Goal: Check status: Check status

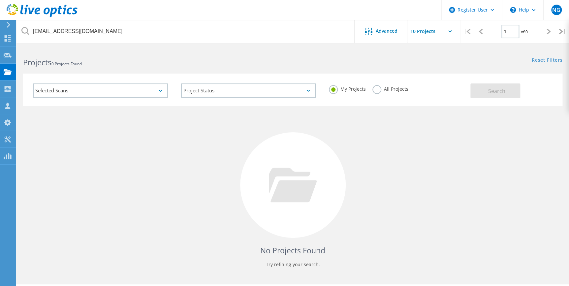
click at [376, 91] on label "All Projects" at bounding box center [390, 88] width 36 height 6
click at [0, 0] on input "All Projects" at bounding box center [0, 0] width 0 height 0
click at [500, 96] on button "Search" at bounding box center [495, 90] width 50 height 15
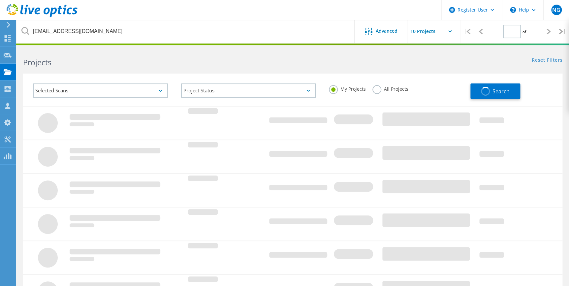
type input "1"
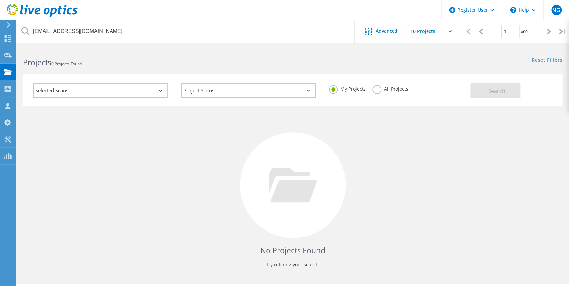
click at [388, 87] on label "All Projects" at bounding box center [390, 88] width 36 height 6
click at [0, 0] on input "All Projects" at bounding box center [0, 0] width 0 height 0
click at [488, 90] on span "Search" at bounding box center [495, 90] width 17 height 7
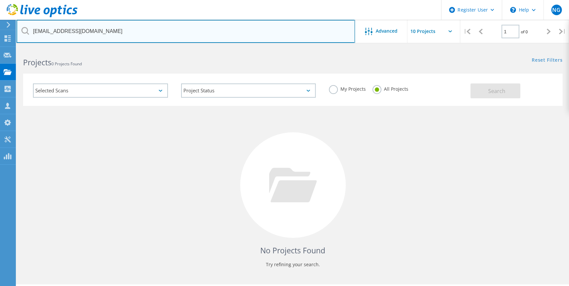
click at [239, 37] on input "wilsone@ottumwa.us" at bounding box center [185, 31] width 338 height 23
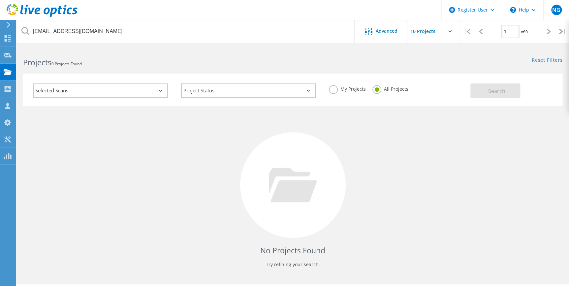
click at [352, 91] on label "My Projects" at bounding box center [347, 88] width 37 height 6
click at [0, 0] on input "My Projects" at bounding box center [0, 0] width 0 height 0
click at [395, 89] on label "All Projects" at bounding box center [390, 88] width 36 height 6
click at [0, 0] on input "All Projects" at bounding box center [0, 0] width 0 height 0
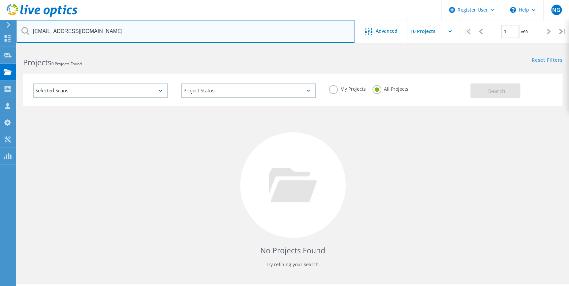
click at [108, 29] on input "wilsone@ottumwa.us" at bounding box center [185, 31] width 338 height 23
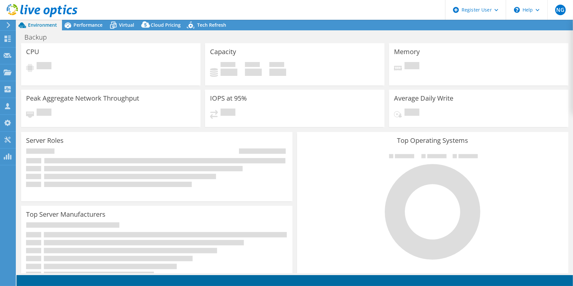
select select "USD"
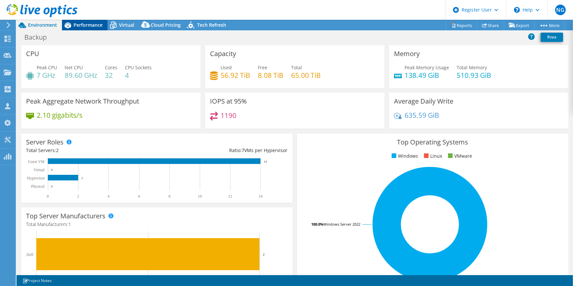
click at [88, 20] on div "Performance" at bounding box center [84, 25] width 45 height 11
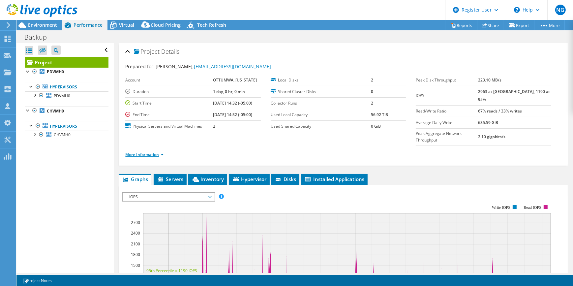
click at [154, 152] on link "More Information" at bounding box center [144, 155] width 39 height 6
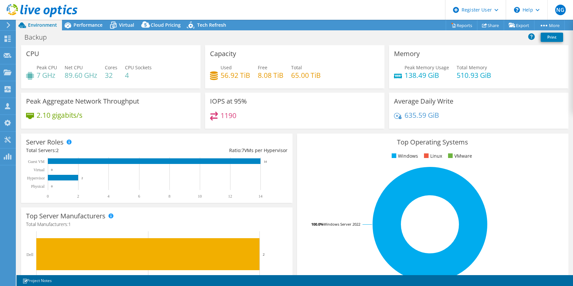
select select "USD"
